Goal: Transaction & Acquisition: Purchase product/service

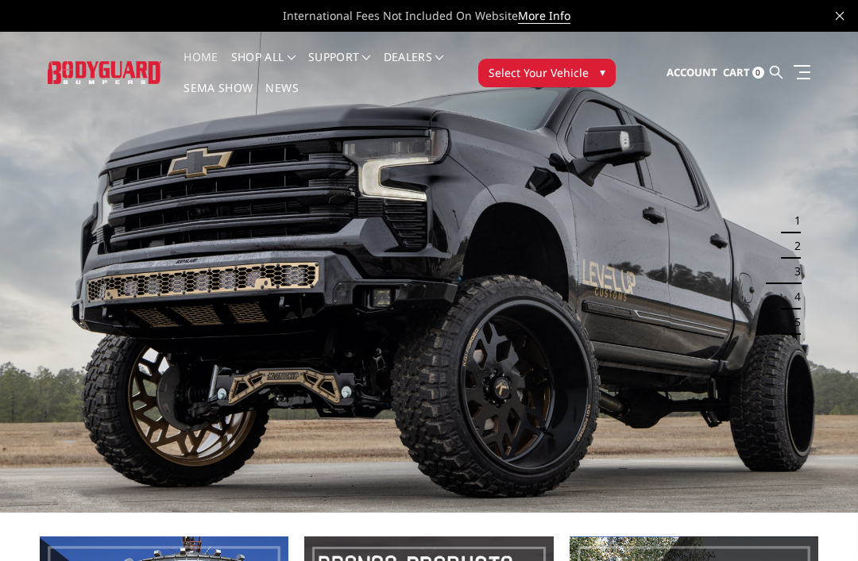
click at [575, 308] on img at bounding box center [429, 271] width 858 height 483
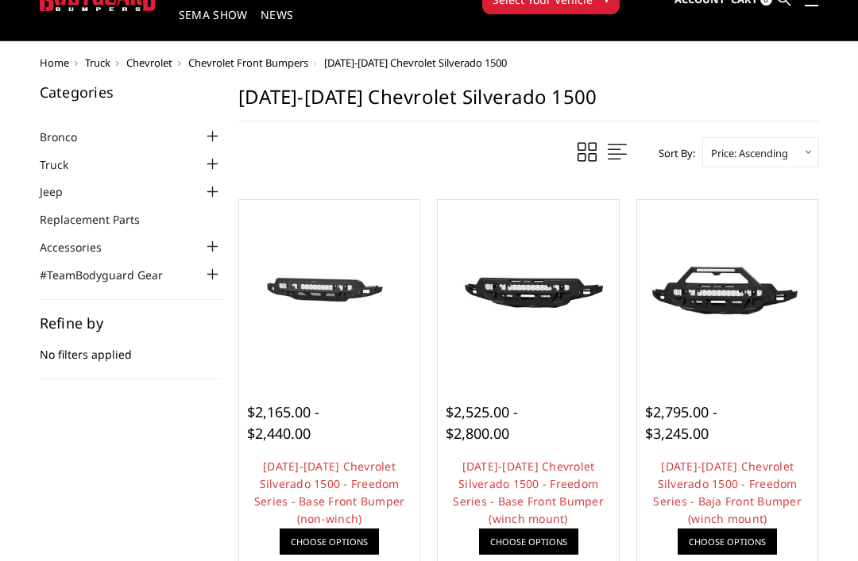
scroll to position [75, 0]
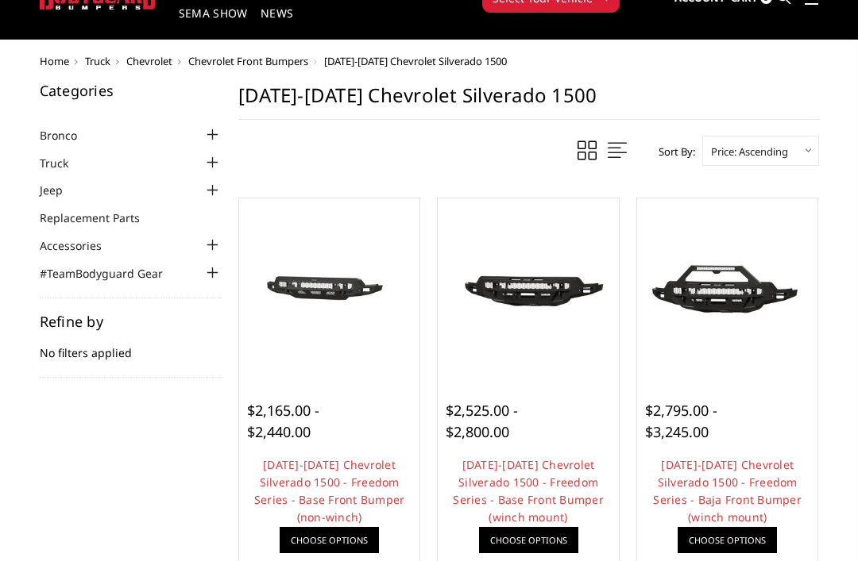
click at [330, 470] on link "2022-2025 Chevrolet Silverado 1500 - Freedom Series - Base Front Bumper (non-wi…" at bounding box center [329, 491] width 151 height 68
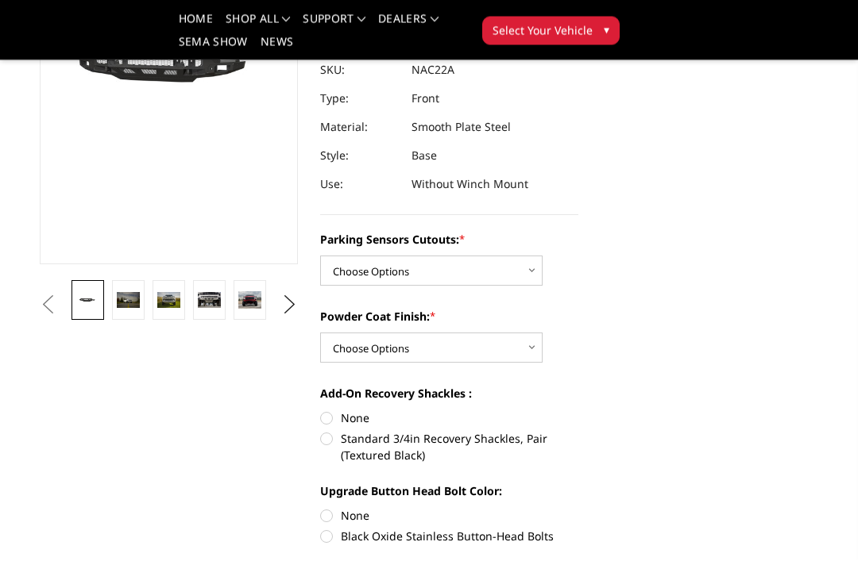
scroll to position [249, 0]
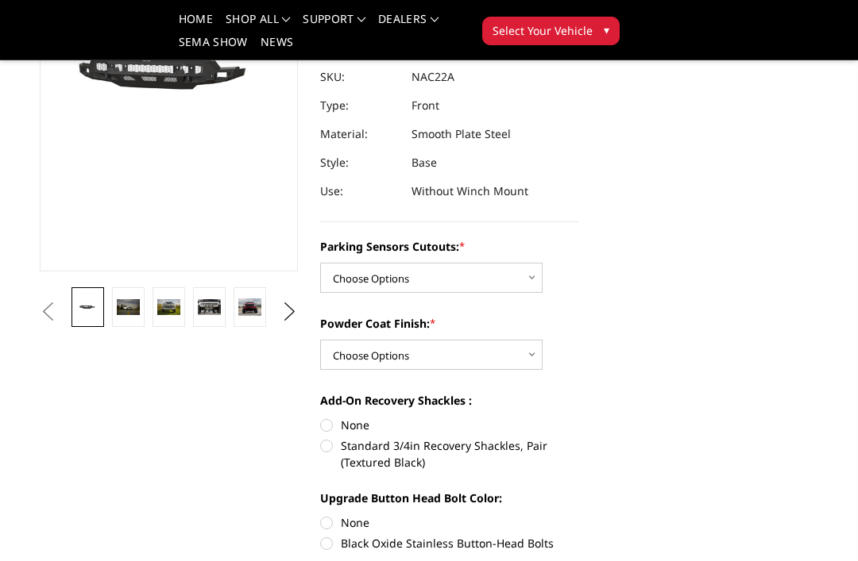
click at [121, 311] on img at bounding box center [128, 306] width 23 height 15
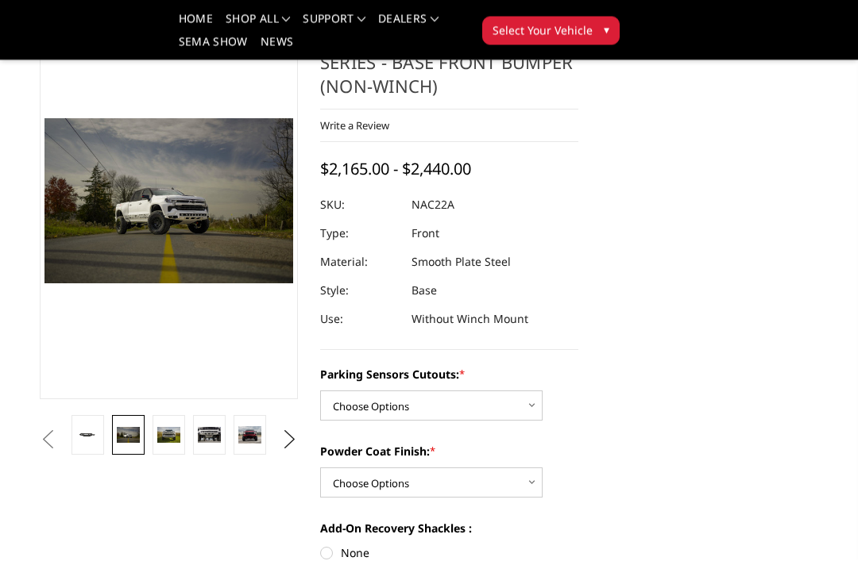
scroll to position [62, 0]
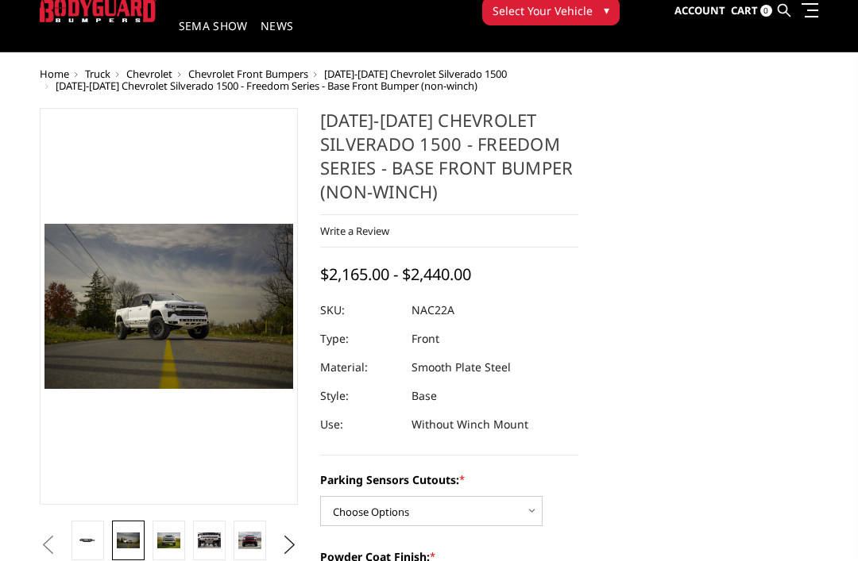
click at [210, 544] on img at bounding box center [209, 540] width 23 height 15
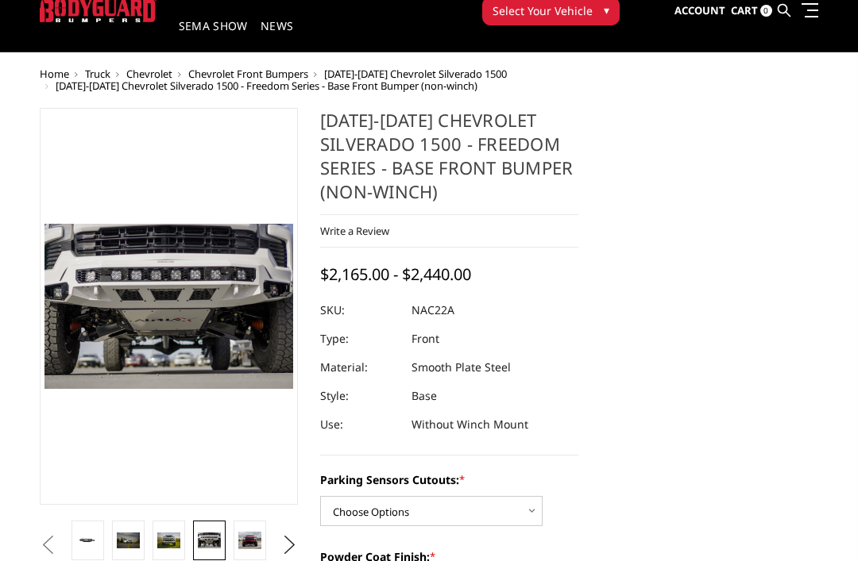
click at [246, 532] on img at bounding box center [249, 541] width 23 height 18
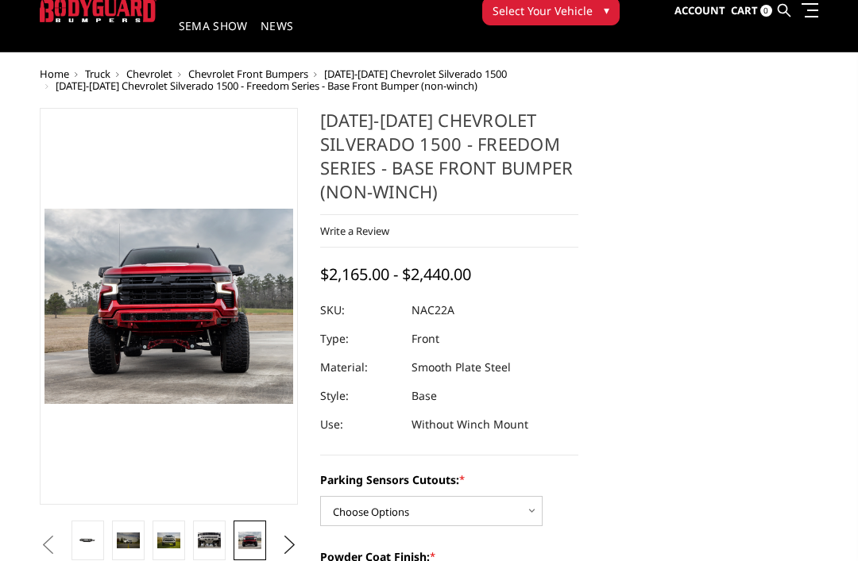
click at [290, 547] on button "Next" at bounding box center [290, 546] width 24 height 24
click at [241, 537] on img at bounding box center [249, 541] width 23 height 14
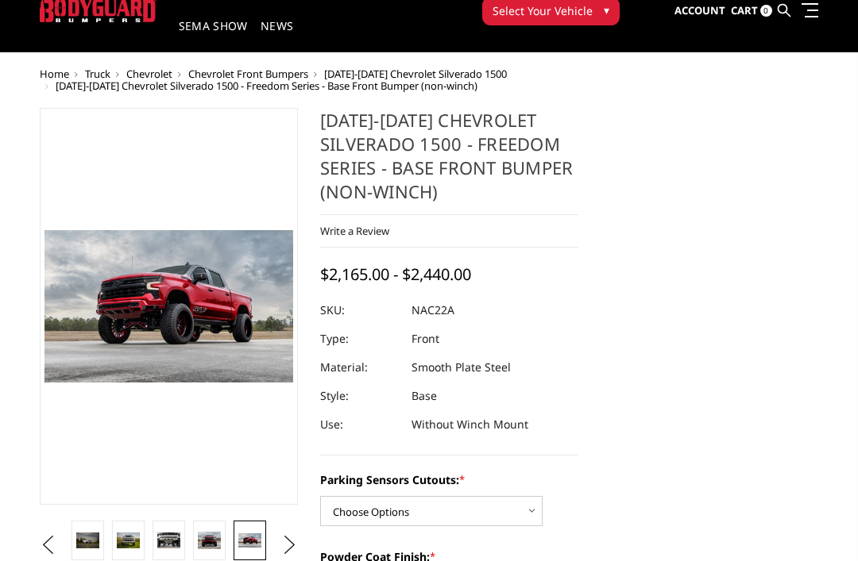
click at [286, 553] on button "Next" at bounding box center [290, 546] width 24 height 24
click at [241, 545] on img at bounding box center [249, 541] width 23 height 14
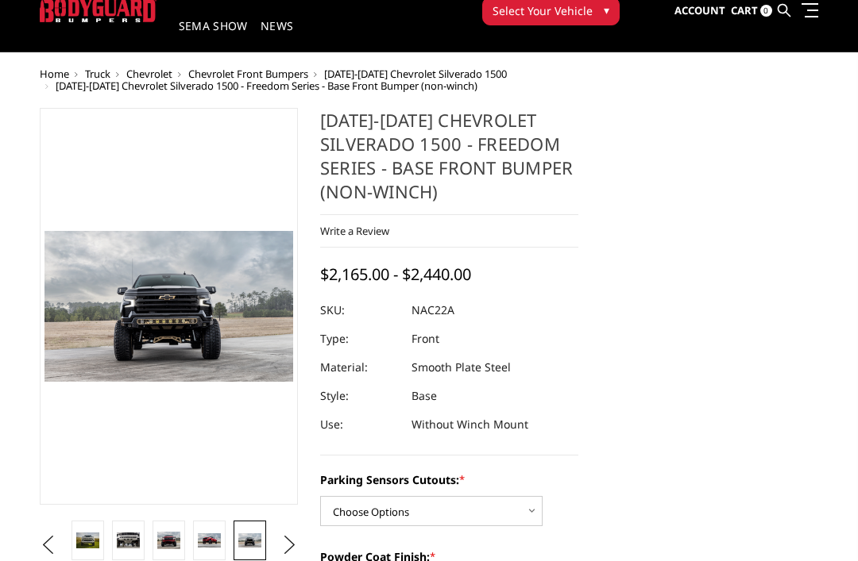
click at [287, 543] on button "Next" at bounding box center [290, 546] width 24 height 24
click at [249, 543] on img at bounding box center [249, 540] width 23 height 15
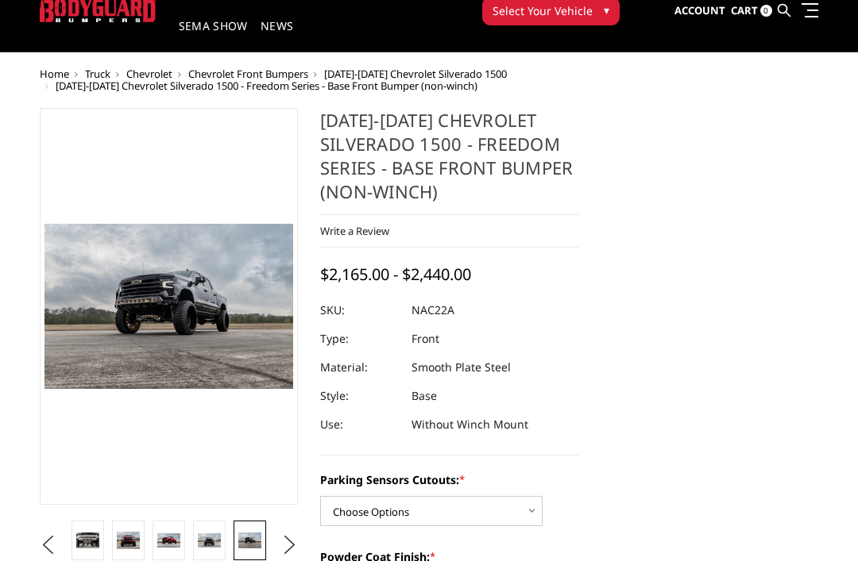
click at [288, 545] on button "Next" at bounding box center [290, 546] width 24 height 24
click at [249, 541] on img at bounding box center [249, 541] width 23 height 14
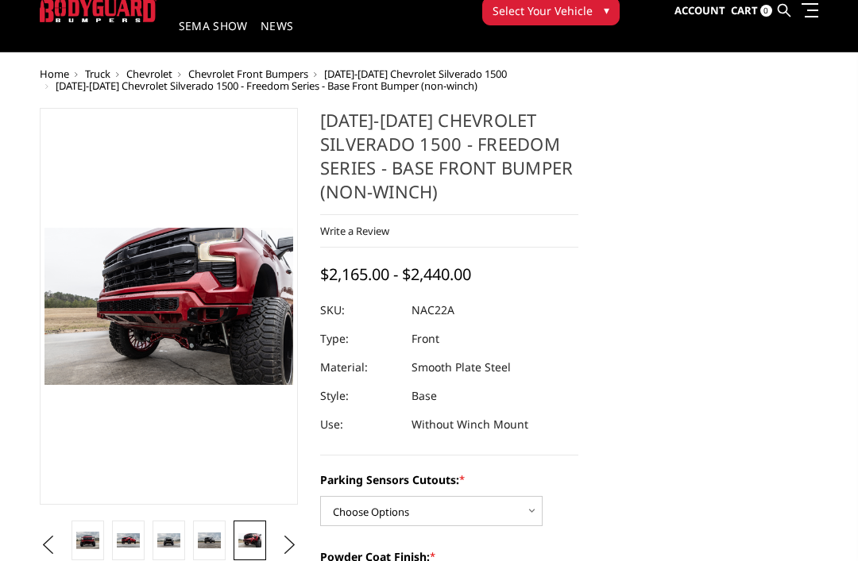
click at [284, 550] on button "Next" at bounding box center [290, 546] width 24 height 24
click at [249, 542] on img at bounding box center [249, 540] width 23 height 15
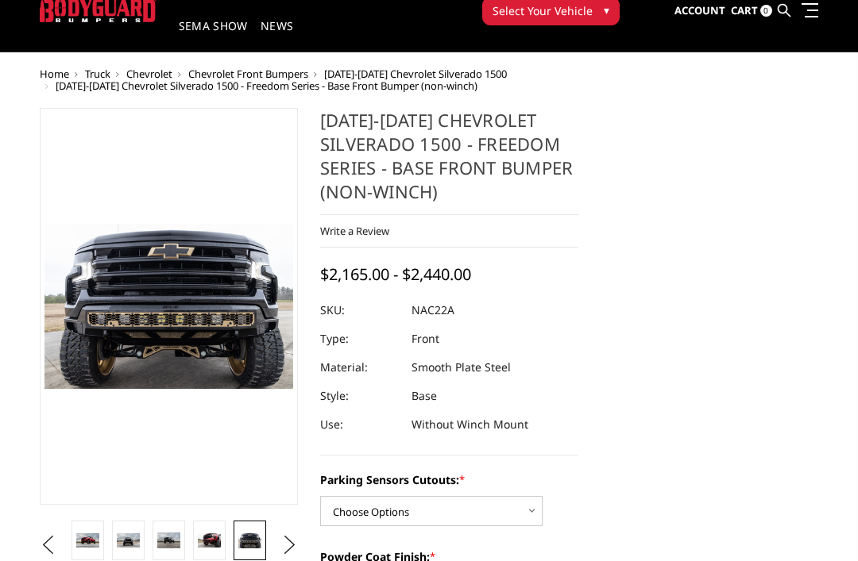
click at [285, 547] on button "Next" at bounding box center [290, 546] width 24 height 24
click at [251, 538] on img at bounding box center [249, 541] width 23 height 16
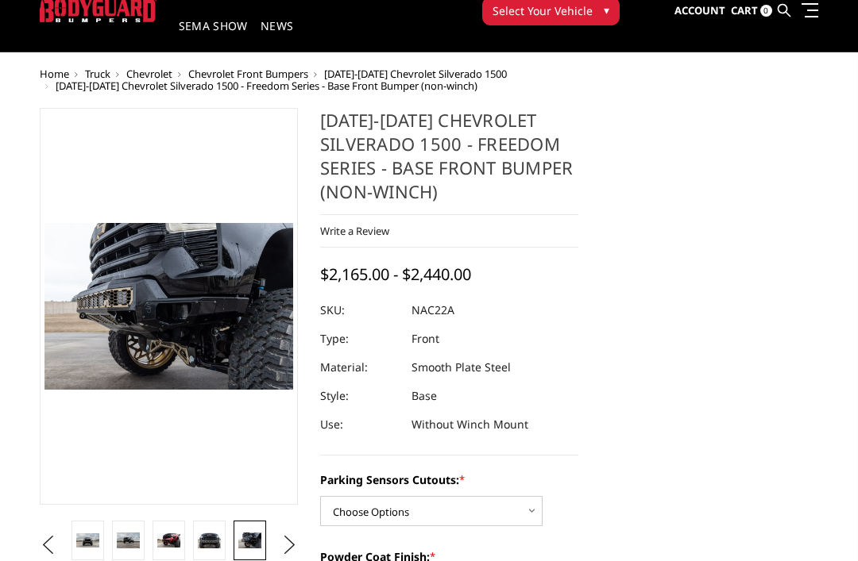
click at [288, 546] on button "Next" at bounding box center [290, 546] width 24 height 24
click at [244, 538] on img at bounding box center [249, 541] width 23 height 16
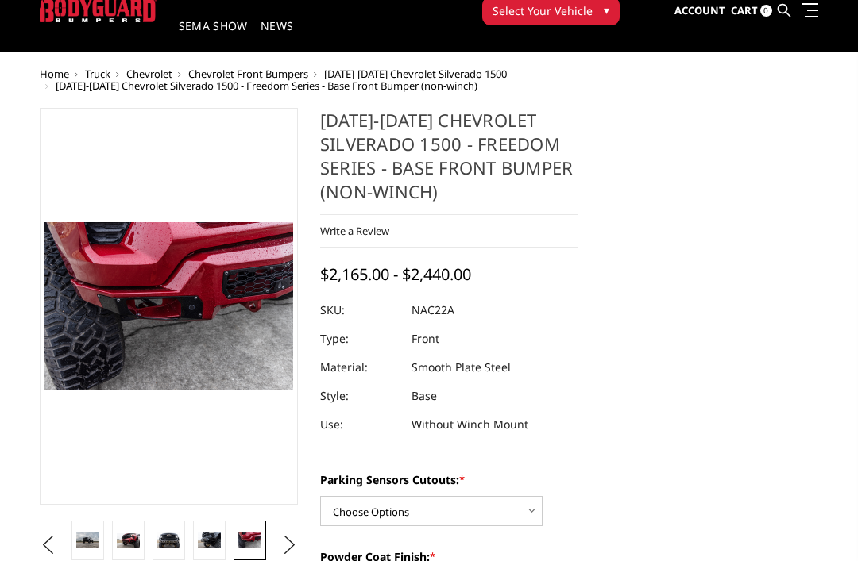
click at [287, 546] on button "Next" at bounding box center [290, 546] width 24 height 24
click at [249, 543] on img at bounding box center [249, 541] width 23 height 14
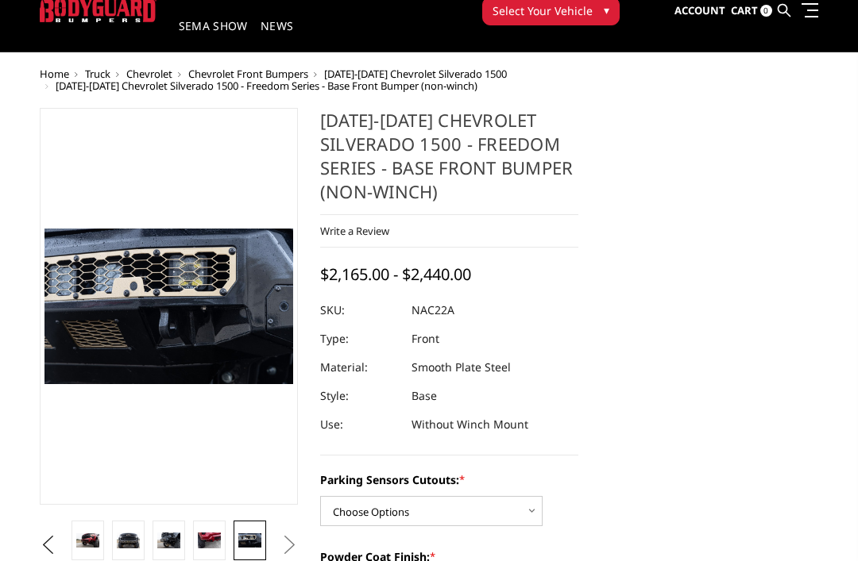
click at [291, 546] on button "Next" at bounding box center [290, 546] width 24 height 24
click at [285, 541] on button "Next" at bounding box center [290, 546] width 24 height 24
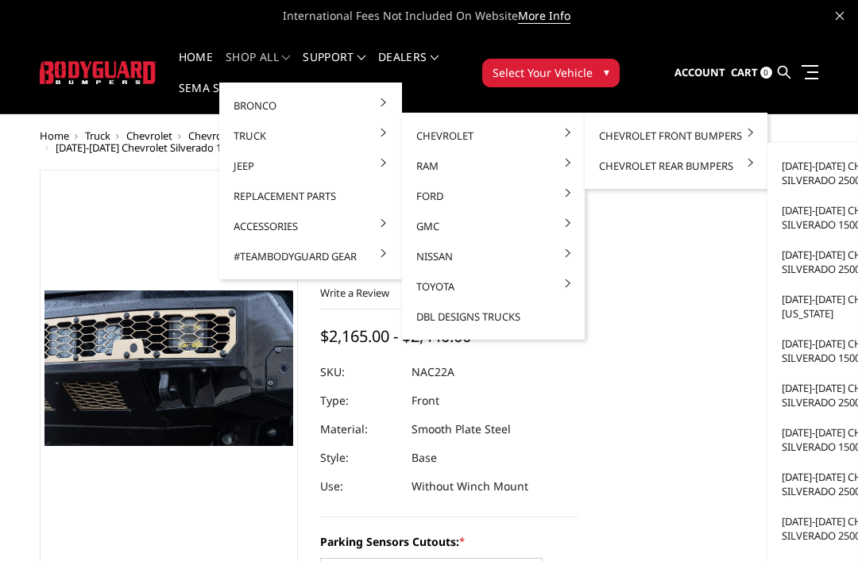
click at [820, 216] on link "[DATE]-[DATE] Chevrolet Silverado 1500" at bounding box center [858, 217] width 170 height 44
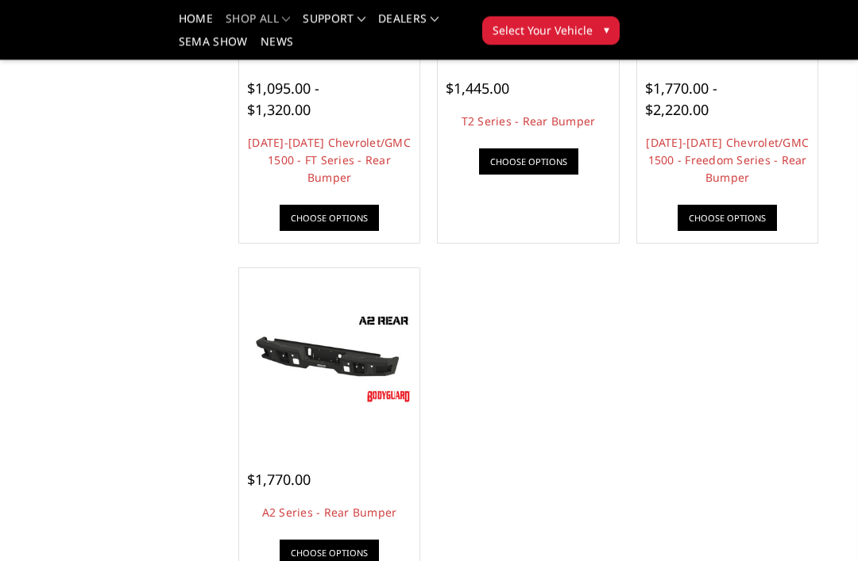
scroll to position [350, 0]
click at [345, 362] on img at bounding box center [329, 358] width 173 height 97
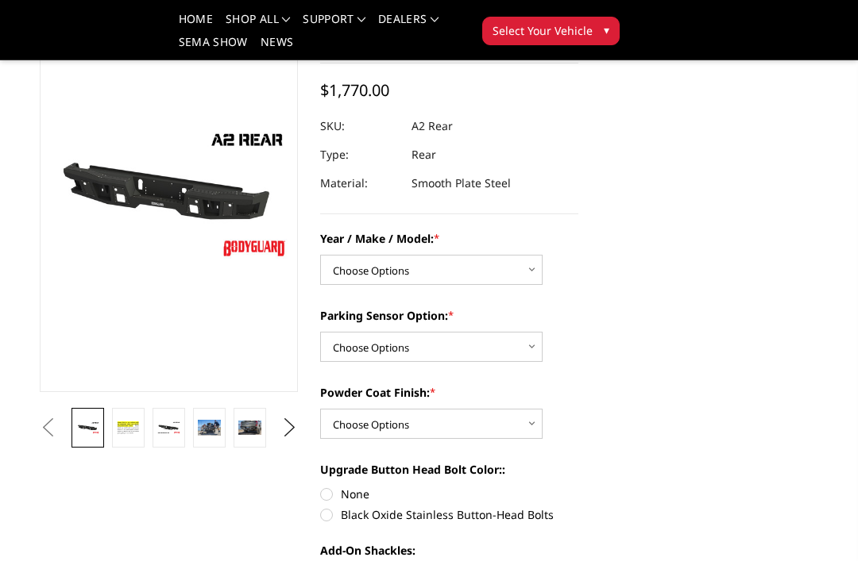
scroll to position [117, 0]
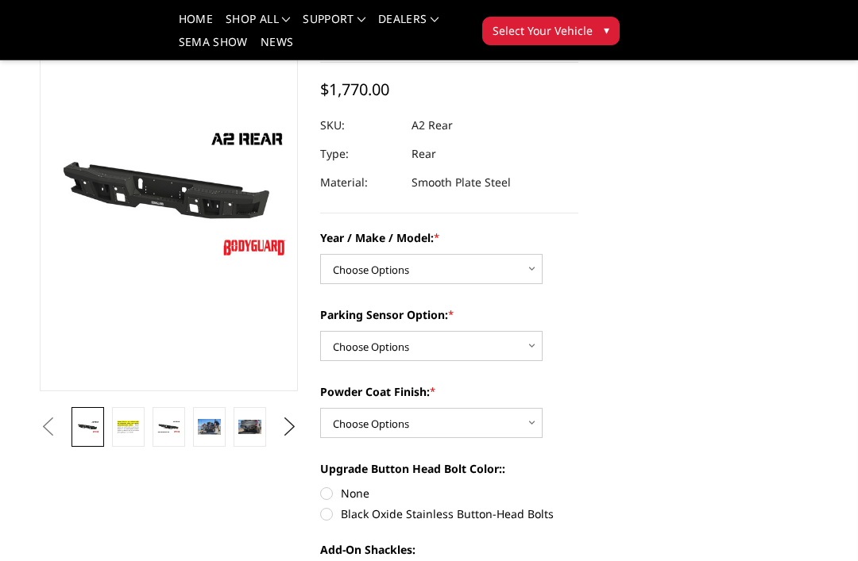
click at [207, 426] on img at bounding box center [209, 426] width 23 height 15
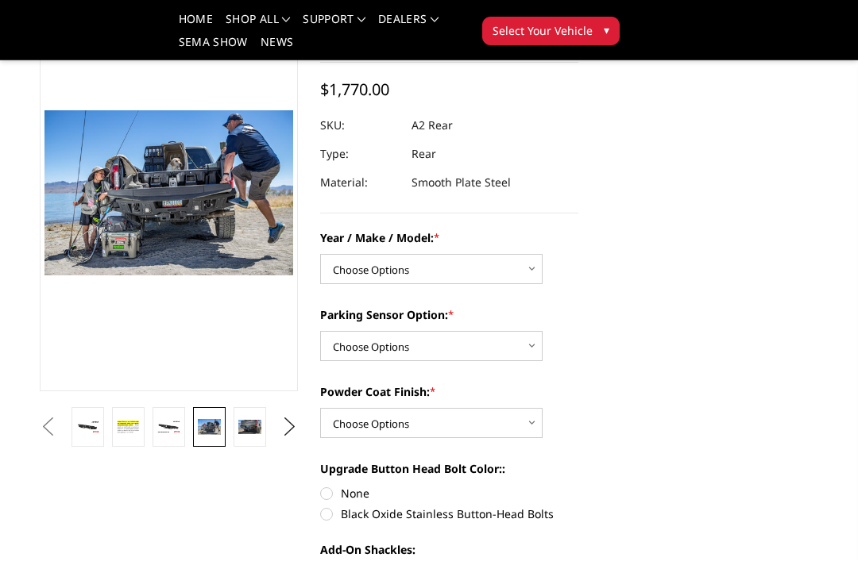
click at [245, 427] on img at bounding box center [249, 427] width 23 height 15
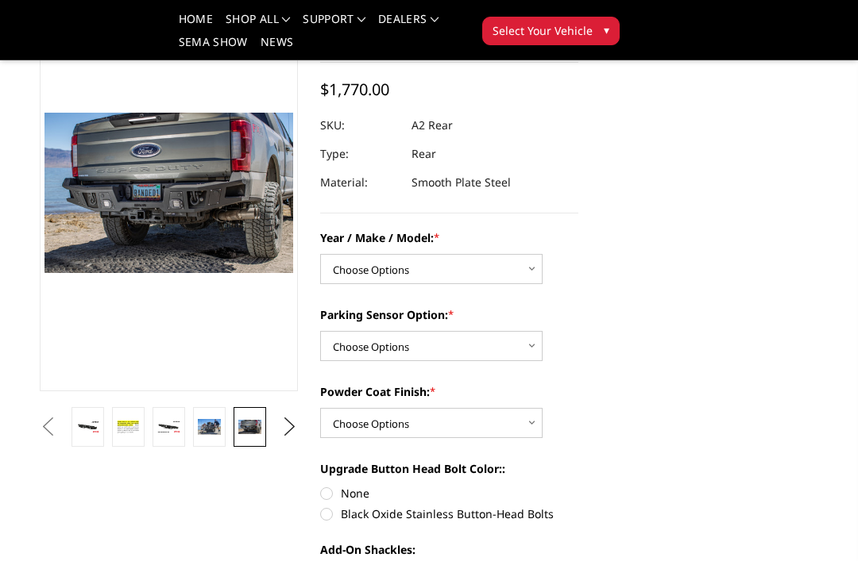
click at [284, 427] on button "Next" at bounding box center [290, 427] width 24 height 24
click at [252, 428] on img at bounding box center [249, 427] width 23 height 15
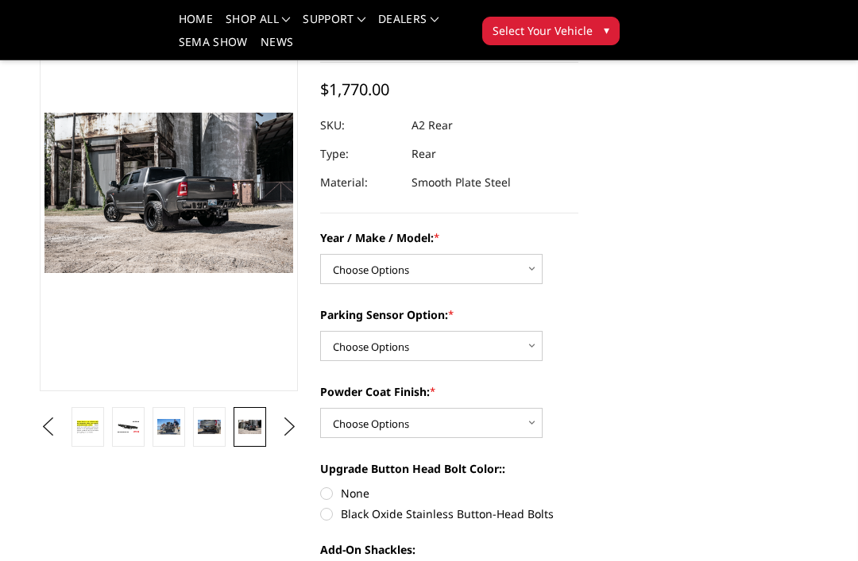
click at [284, 429] on button "Next" at bounding box center [290, 427] width 24 height 24
click at [250, 430] on img at bounding box center [249, 427] width 23 height 11
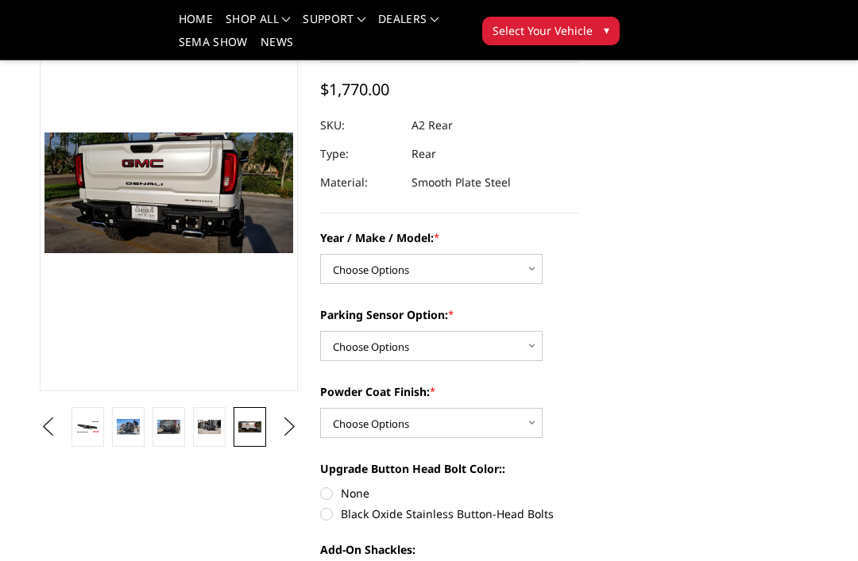
click at [291, 428] on button "Next" at bounding box center [290, 427] width 24 height 24
click at [247, 426] on img at bounding box center [249, 426] width 23 height 15
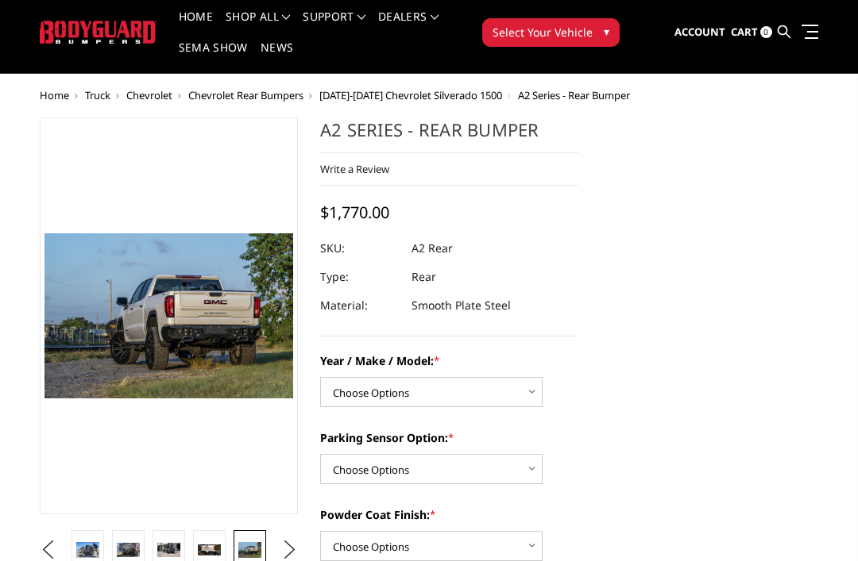
scroll to position [0, 0]
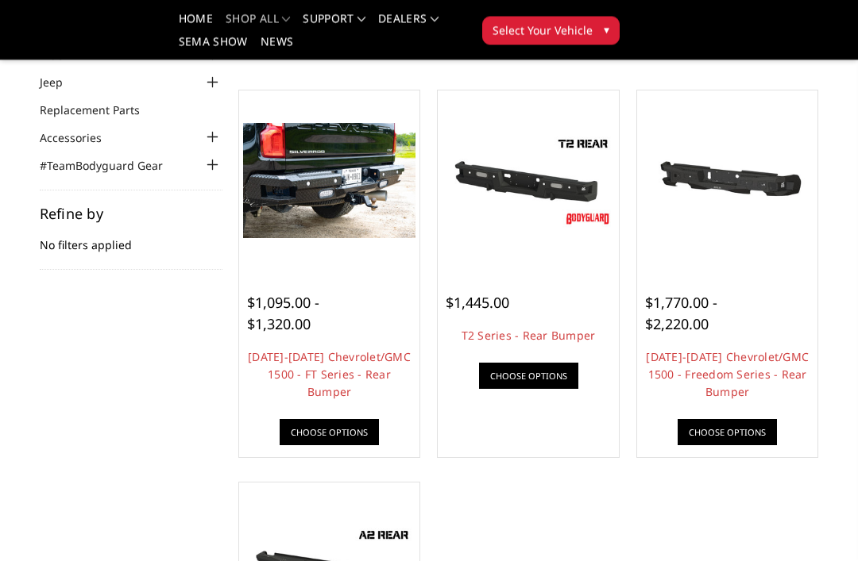
scroll to position [137, 0]
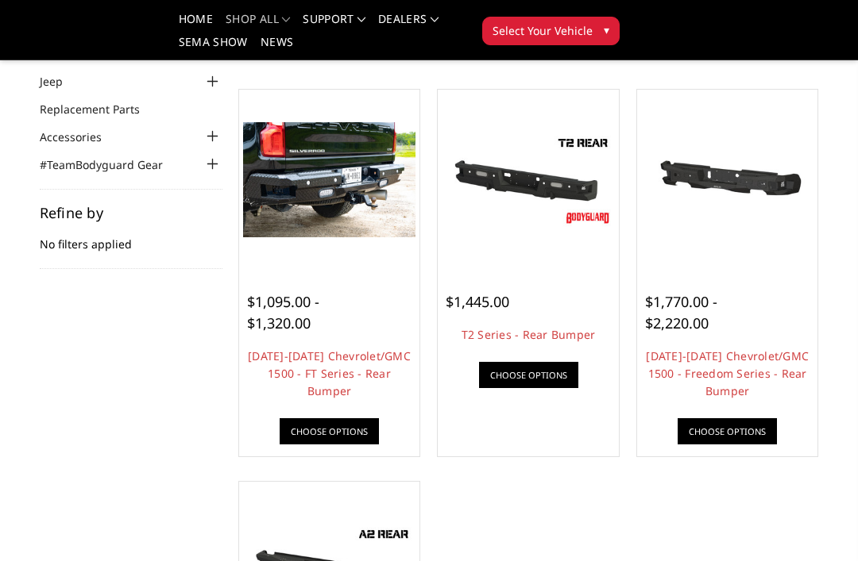
click at [543, 286] on div at bounding box center [528, 283] width 165 height 17
click at [527, 201] on img at bounding box center [528, 180] width 173 height 97
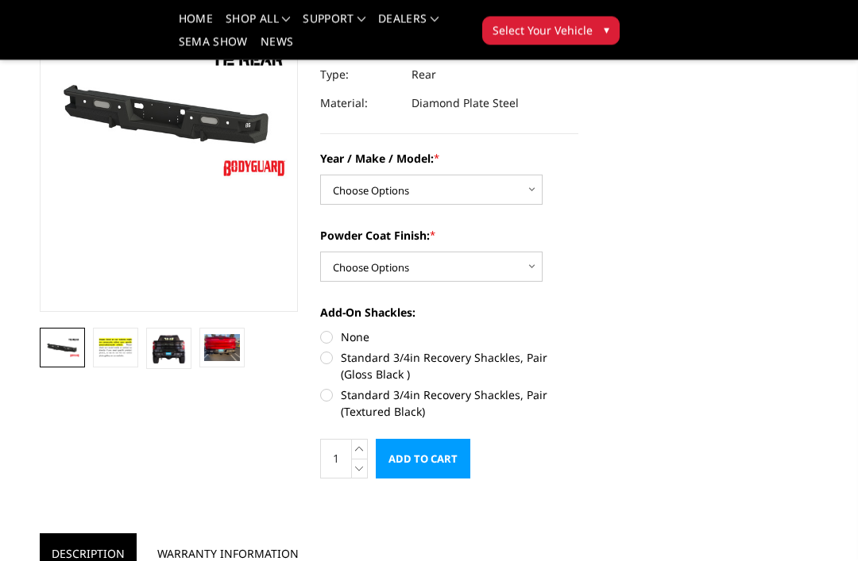
scroll to position [196, 0]
click at [154, 357] on img at bounding box center [169, 349] width 36 height 32
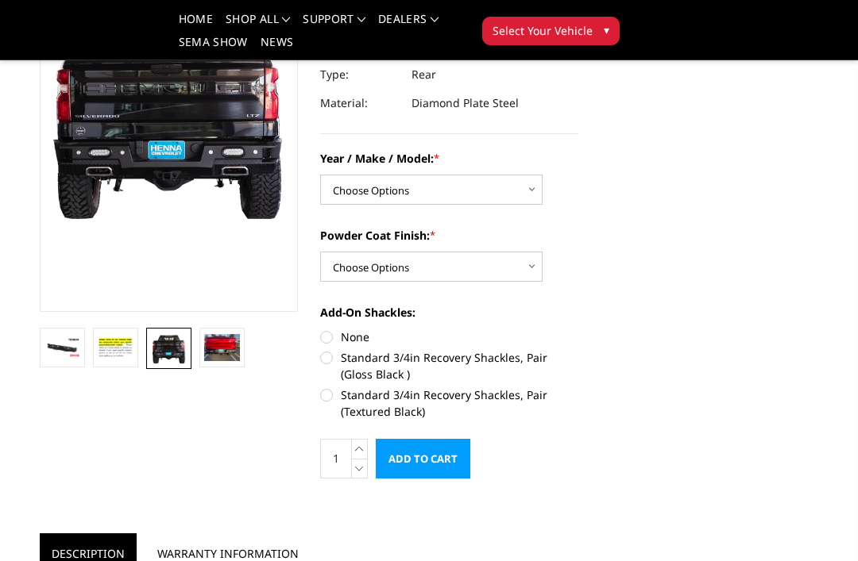
click at [217, 359] on img at bounding box center [222, 347] width 36 height 27
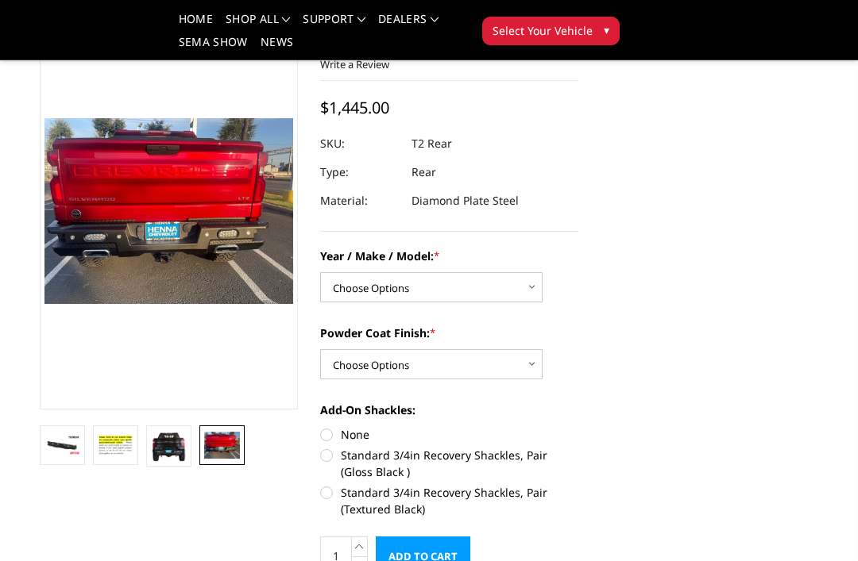
scroll to position [0, 0]
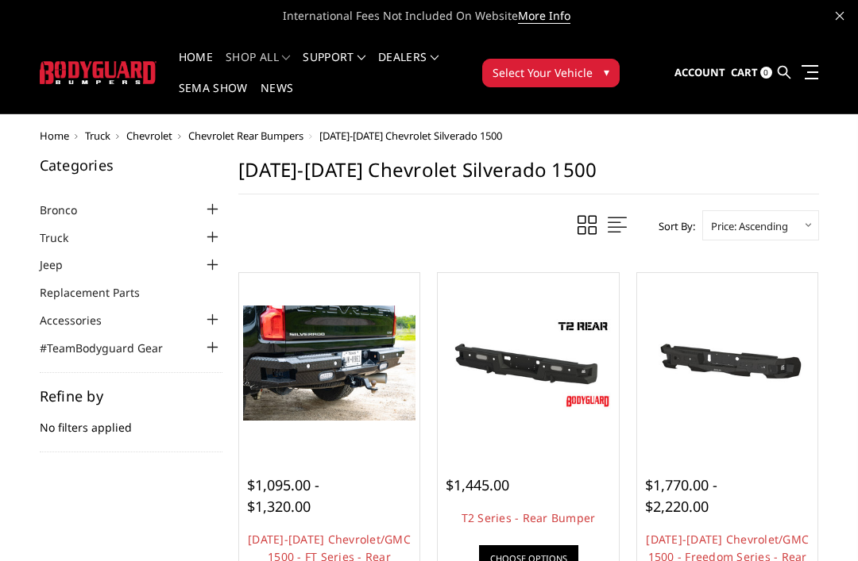
scroll to position [187, 0]
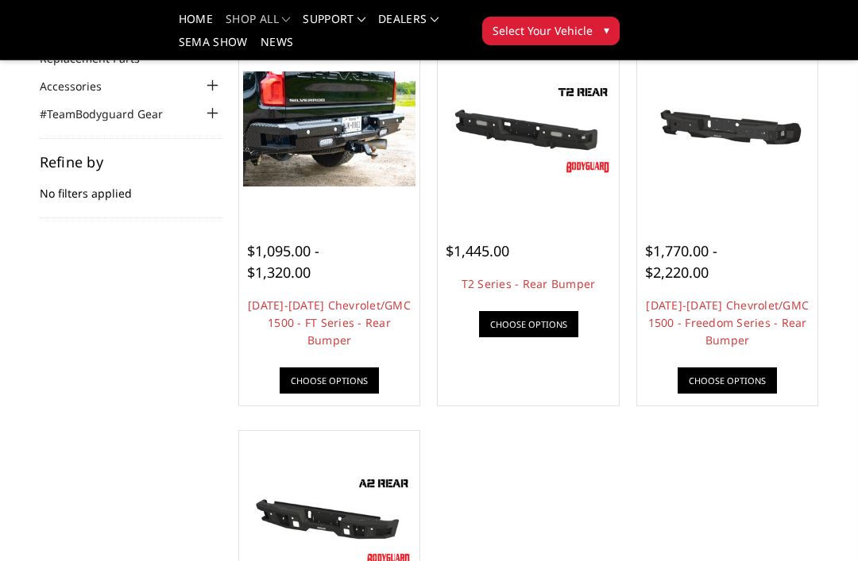
click at [719, 322] on link "[DATE]-[DATE] Chevrolet/GMC 1500 - Freedom Series - Rear Bumper" at bounding box center [727, 323] width 163 height 50
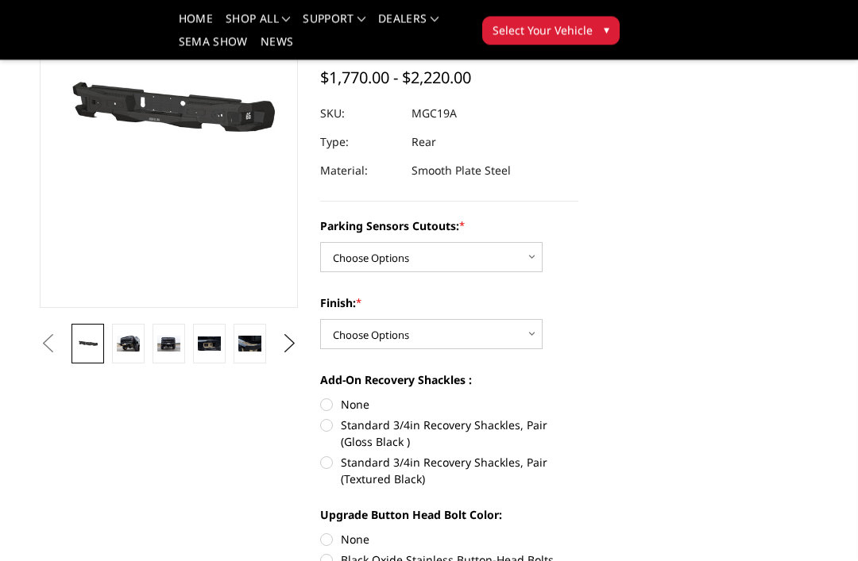
scroll to position [215, 0]
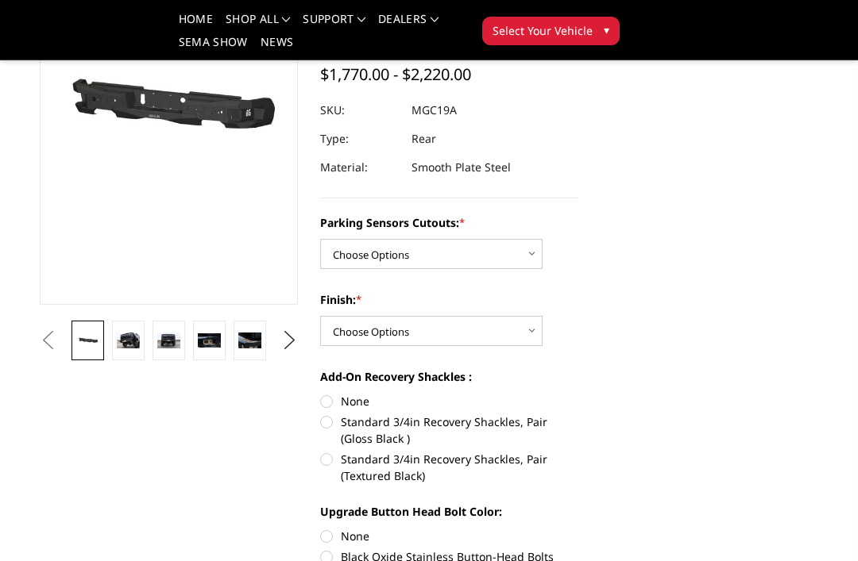
click at [128, 342] on img at bounding box center [128, 340] width 23 height 15
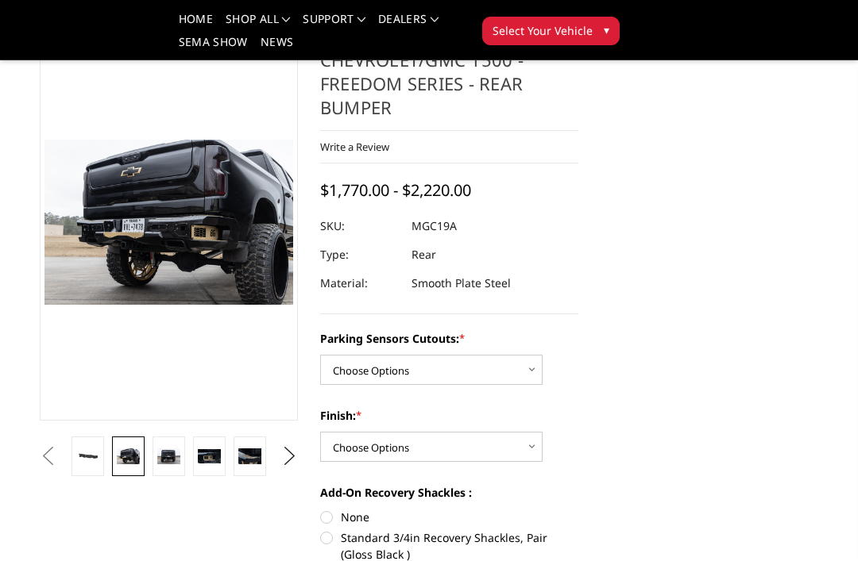
scroll to position [97, 0]
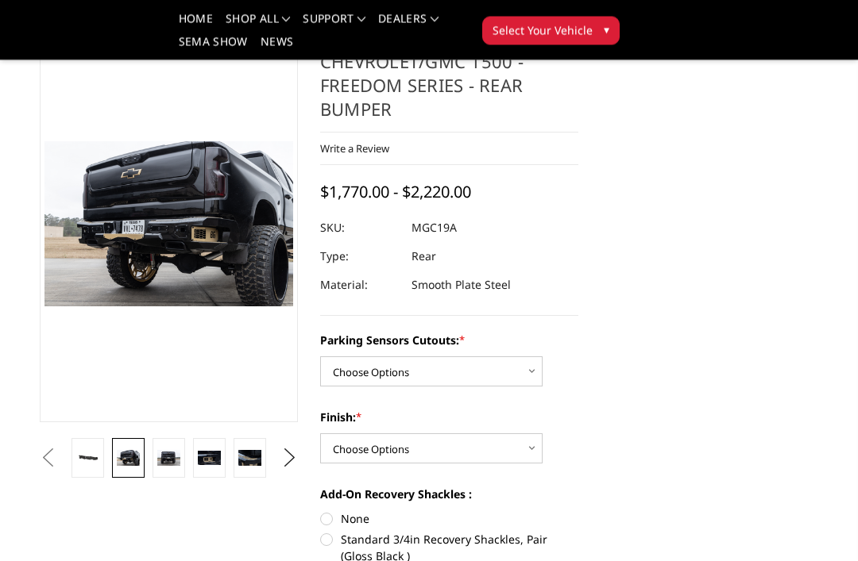
click at [160, 461] on img at bounding box center [168, 458] width 23 height 15
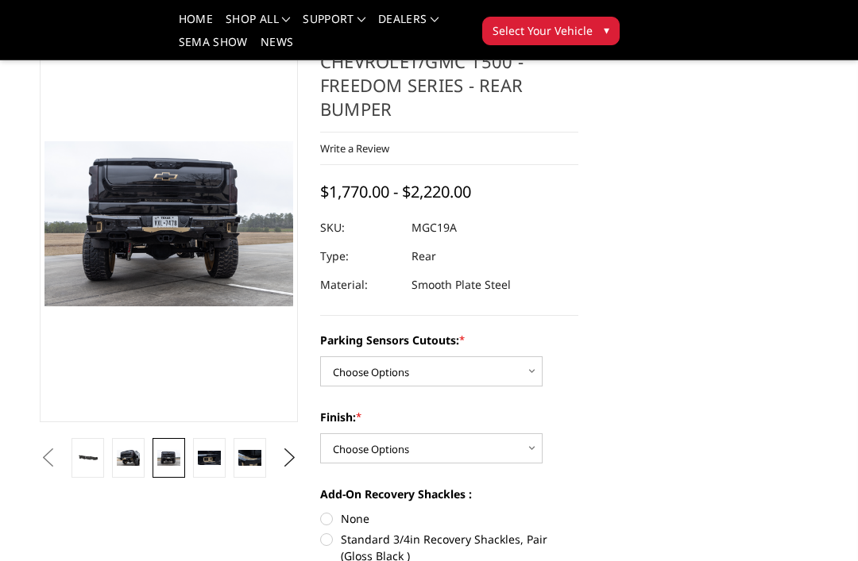
click at [204, 462] on img at bounding box center [209, 458] width 23 height 15
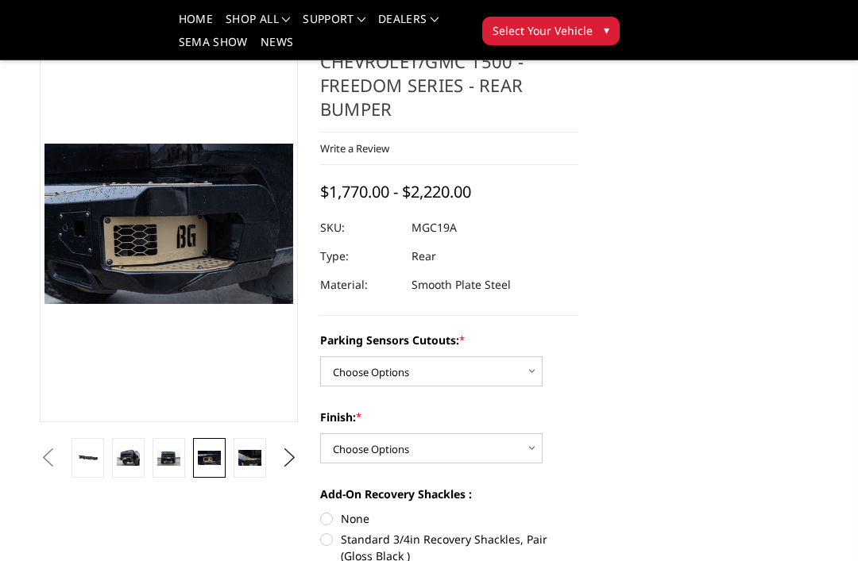
click at [248, 456] on img at bounding box center [249, 457] width 23 height 15
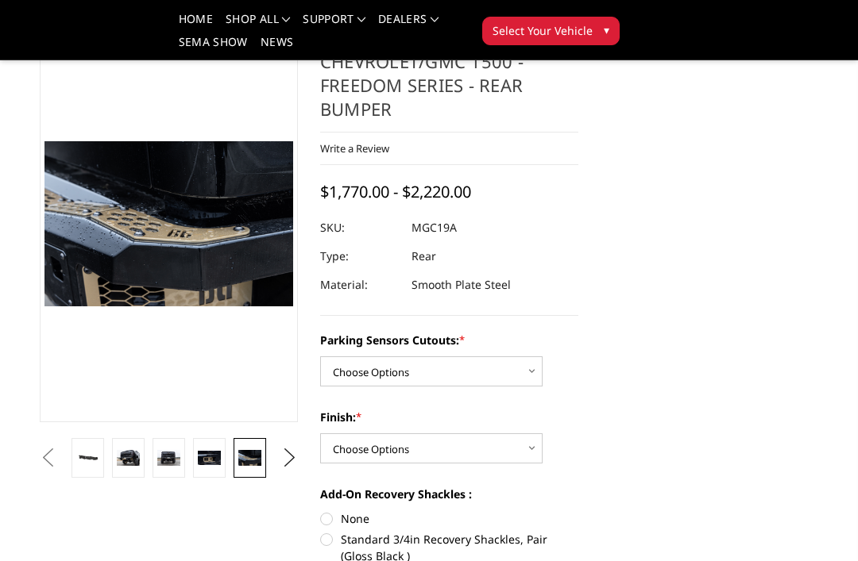
click at [287, 460] on button "Next" at bounding box center [290, 458] width 24 height 24
click at [248, 461] on img at bounding box center [249, 457] width 23 height 15
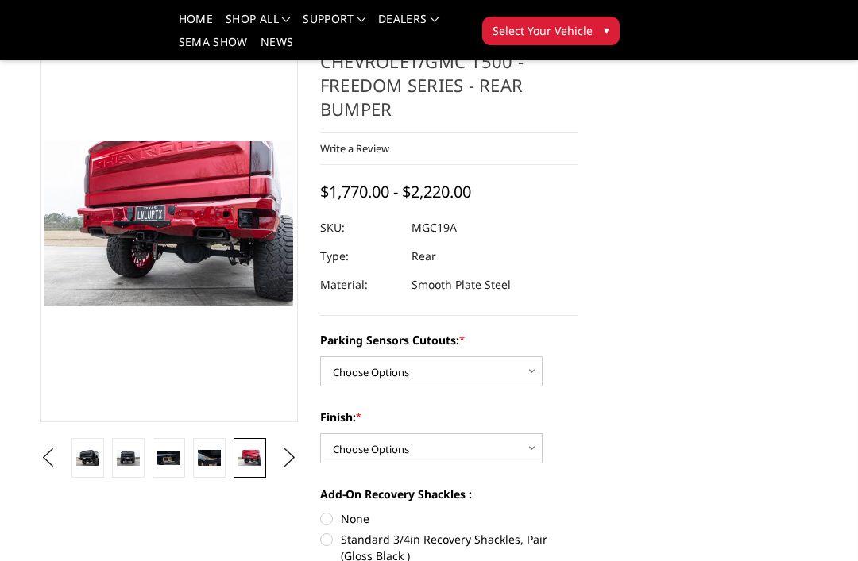
click at [289, 459] on button "Next" at bounding box center [290, 458] width 24 height 24
click at [249, 454] on img at bounding box center [249, 458] width 23 height 15
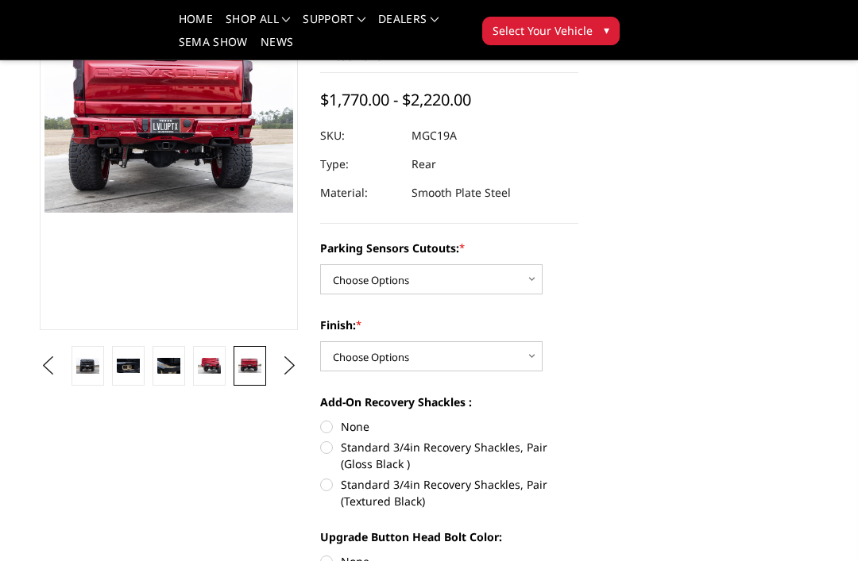
scroll to position [196, 0]
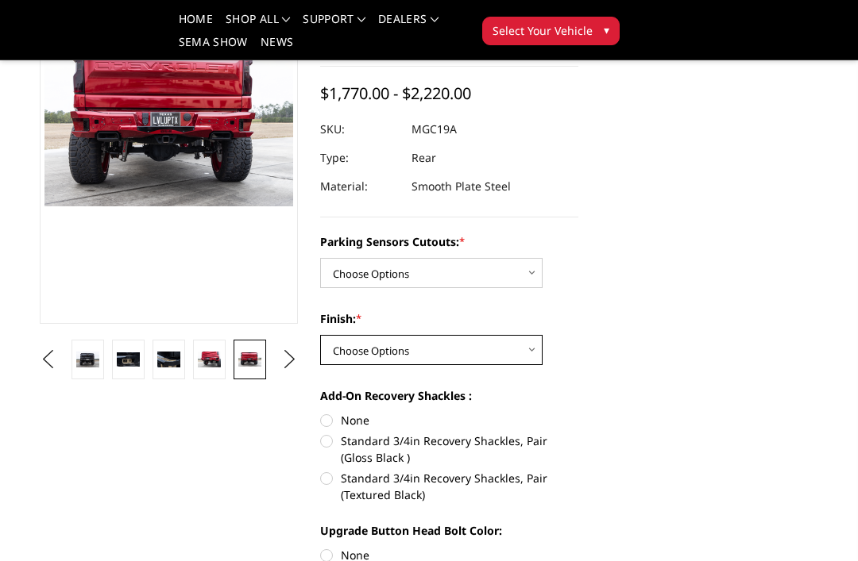
click at [524, 335] on select "Choose Options Bare Metal Texture Black Powder Coat" at bounding box center [431, 350] width 222 height 30
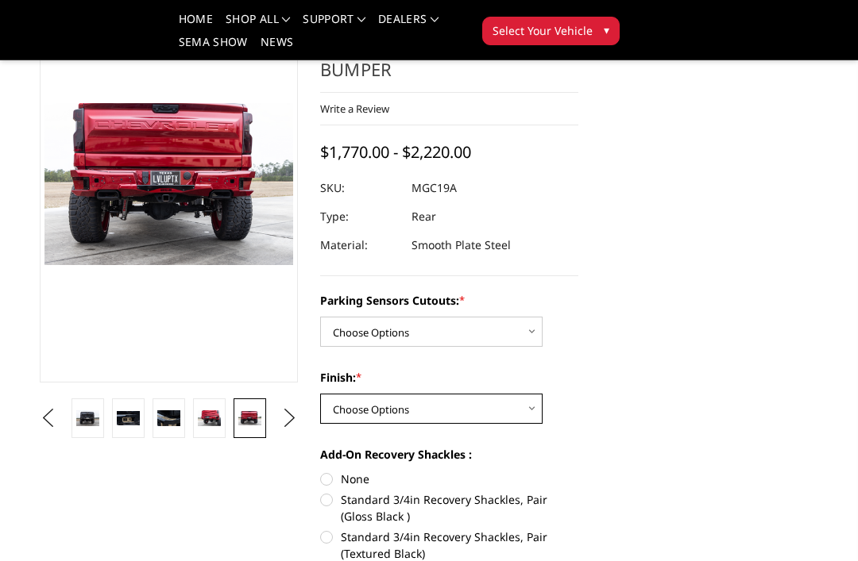
scroll to position [137, 0]
click at [122, 420] on img at bounding box center [128, 419] width 23 height 15
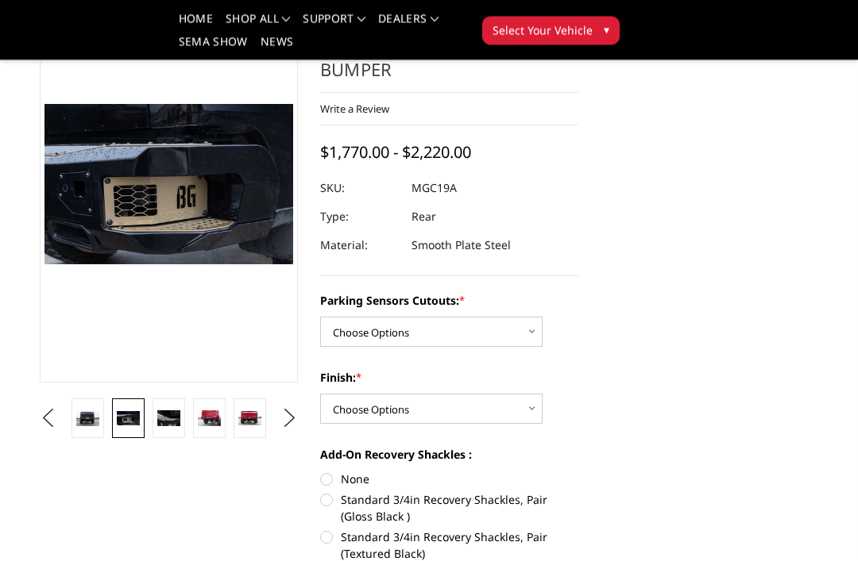
scroll to position [137, 0]
click at [172, 412] on img at bounding box center [168, 418] width 23 height 15
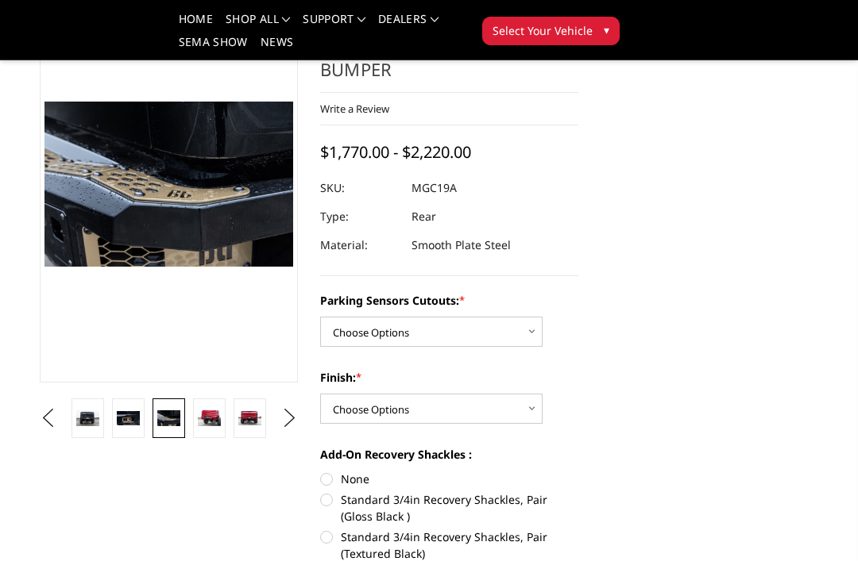
click at [60, 420] on button "Previous" at bounding box center [48, 419] width 24 height 24
click at [124, 423] on img at bounding box center [128, 418] width 23 height 15
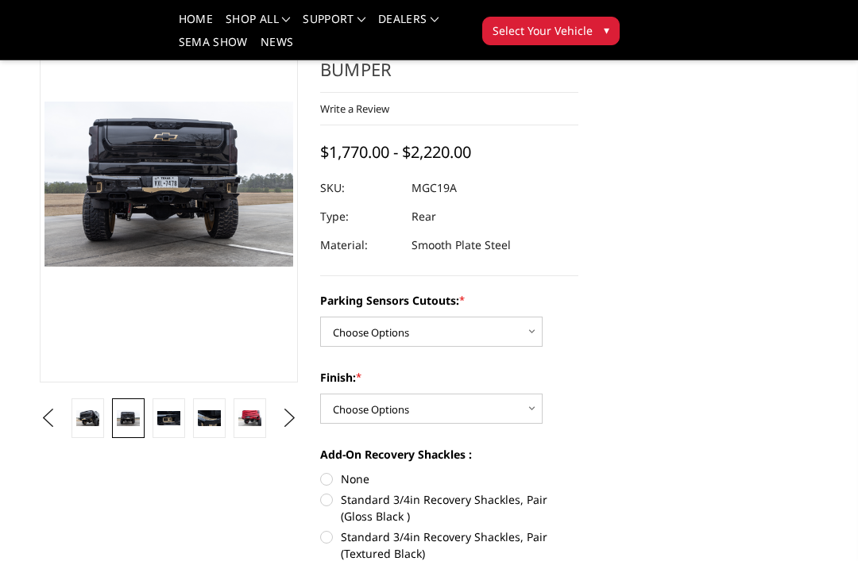
click at [60, 428] on button "Previous" at bounding box center [48, 419] width 24 height 24
click at [125, 412] on img at bounding box center [128, 418] width 23 height 15
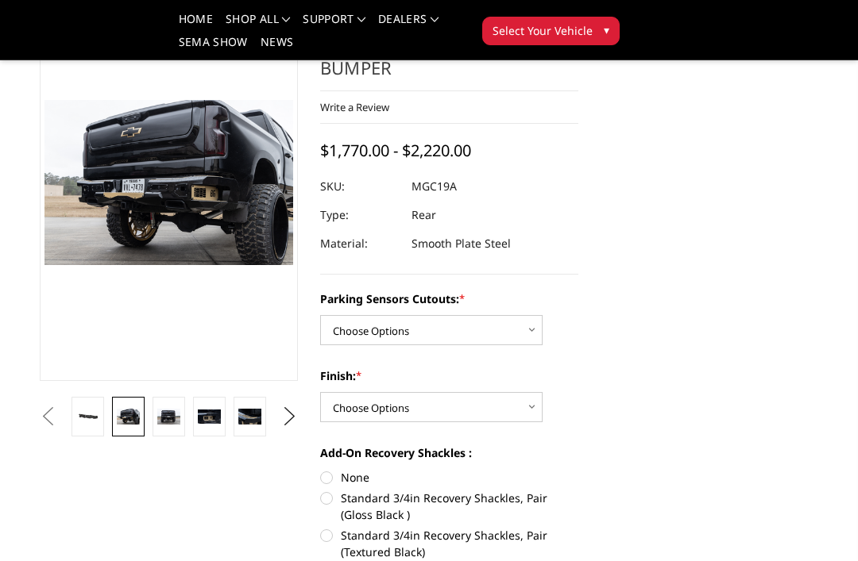
scroll to position [143, 0]
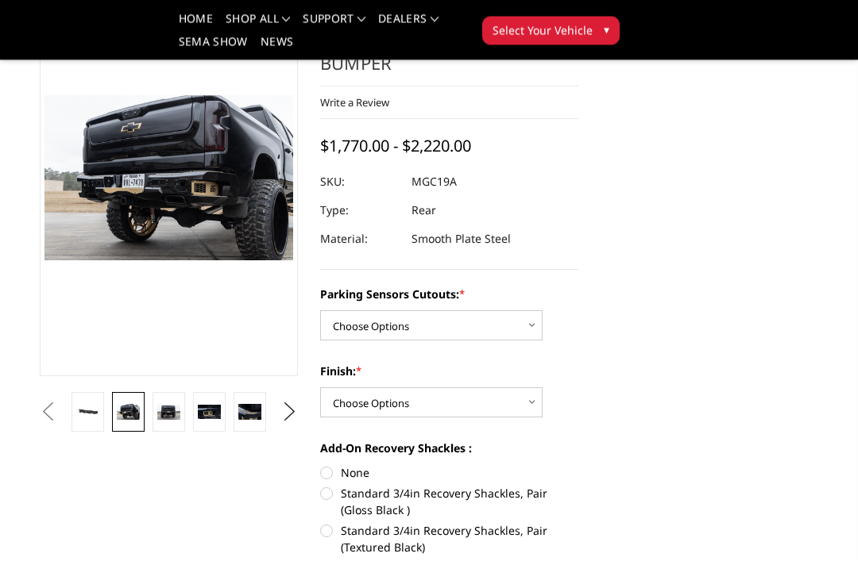
click at [157, 415] on img at bounding box center [168, 412] width 23 height 15
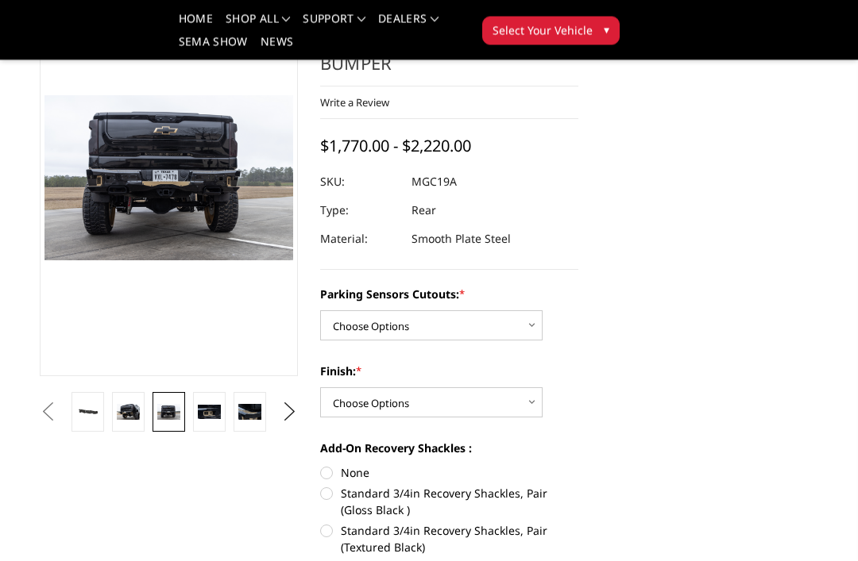
scroll to position [144, 0]
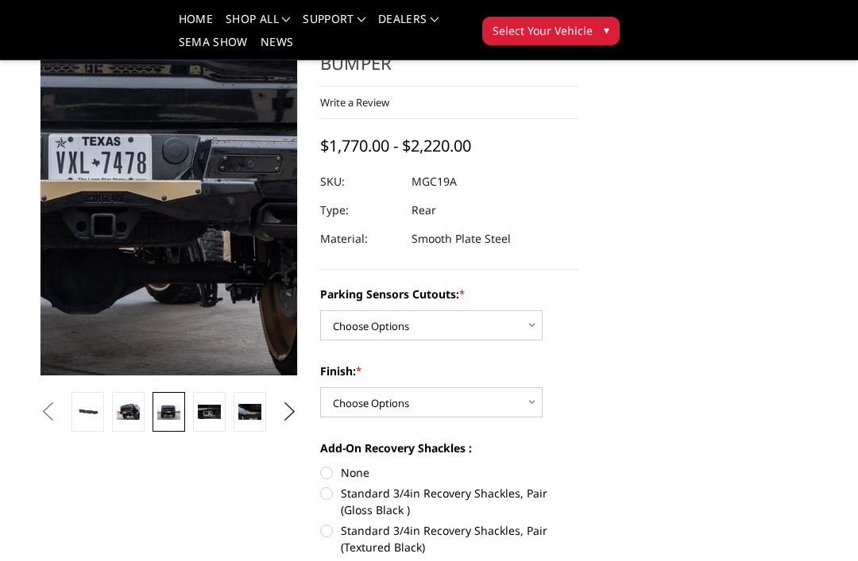
click at [187, 196] on img at bounding box center [114, 165] width 1017 height 677
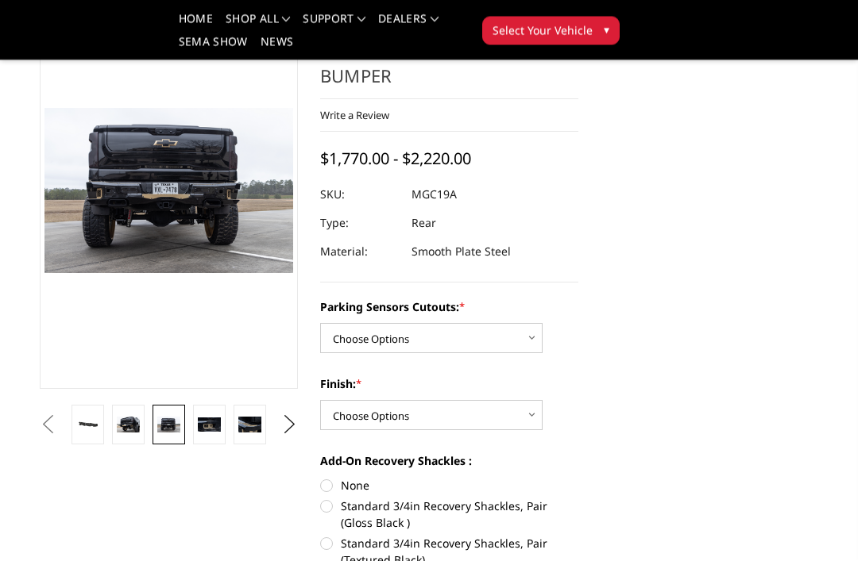
scroll to position [129, 0]
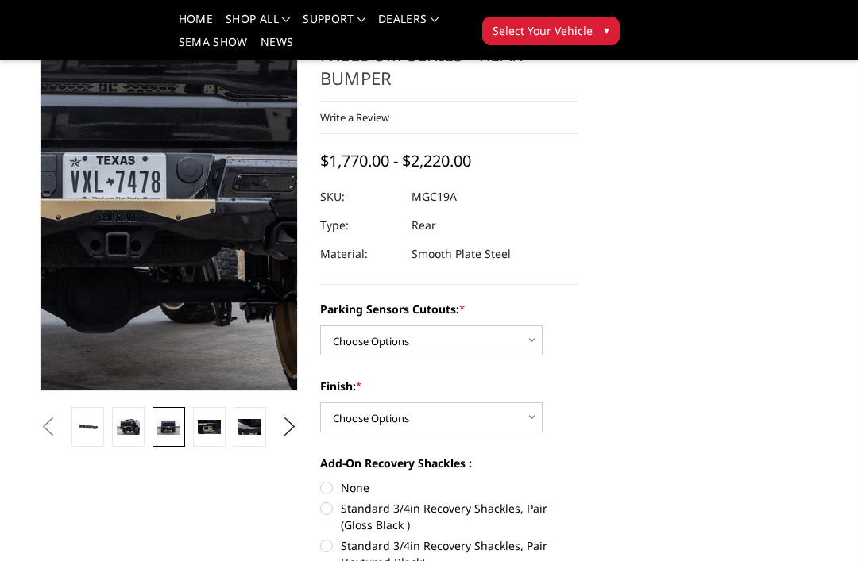
click at [183, 206] on img at bounding box center [128, 184] width 1017 height 677
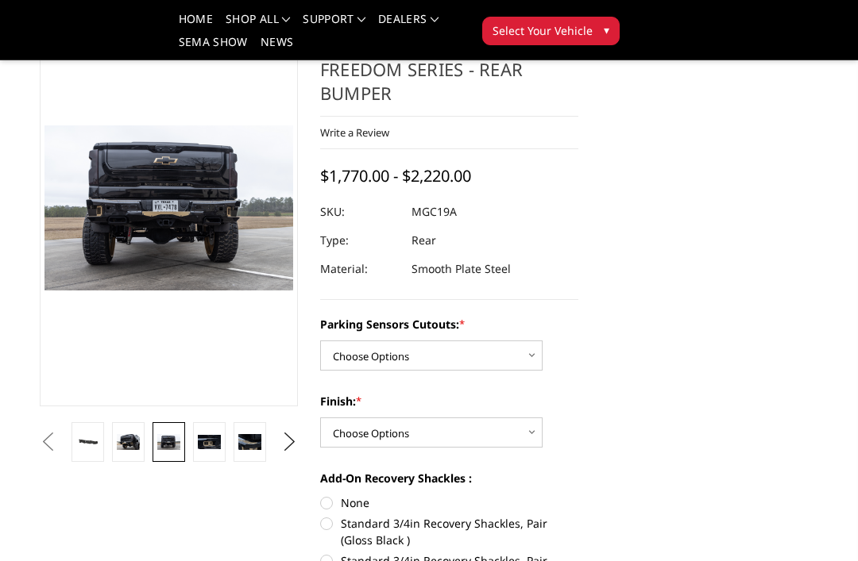
scroll to position [0, 0]
